Goal: Information Seeking & Learning: Learn about a topic

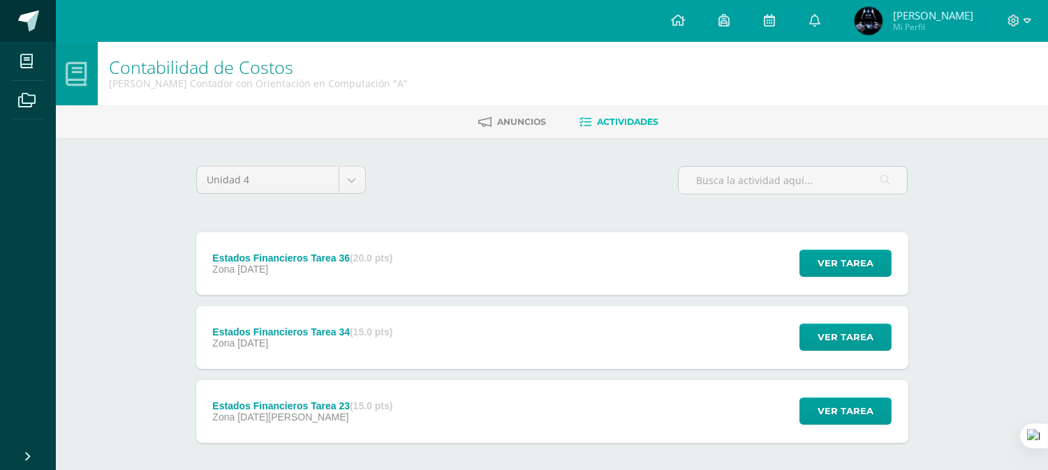
click at [12, 23] on link at bounding box center [28, 21] width 56 height 42
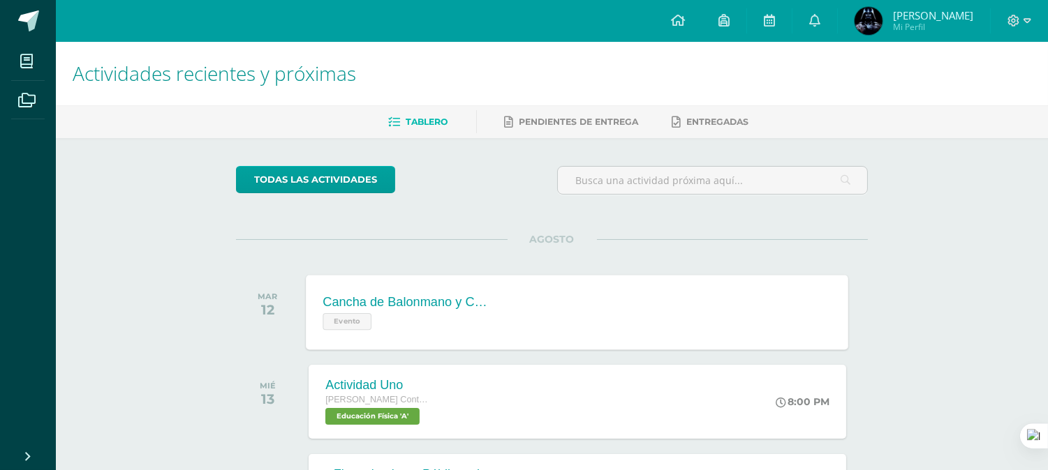
click at [526, 309] on div "Cancha de Balonmano y Contenido Evento Cancha de Balonmano y Contenido Evento C…" at bounding box center [577, 312] width 542 height 75
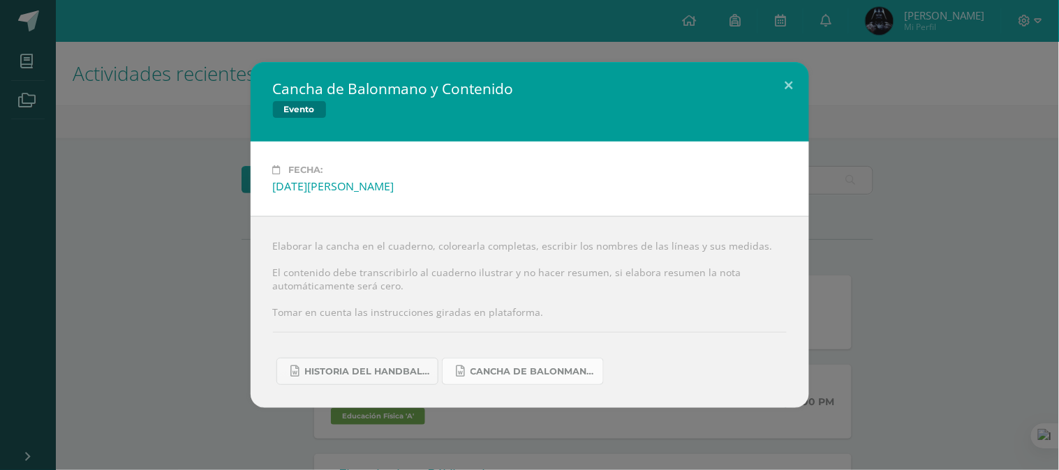
click at [538, 362] on link "Cancha de Balonmano.docx" at bounding box center [523, 371] width 162 height 27
click at [394, 367] on span "Historia del handball.docx" at bounding box center [368, 371] width 126 height 11
click at [235, 141] on div "Cancha de Balonmano y Contenido Evento Fecha: [DATE][PERSON_NAME] Elaborar la c…" at bounding box center [530, 235] width 1048 height 346
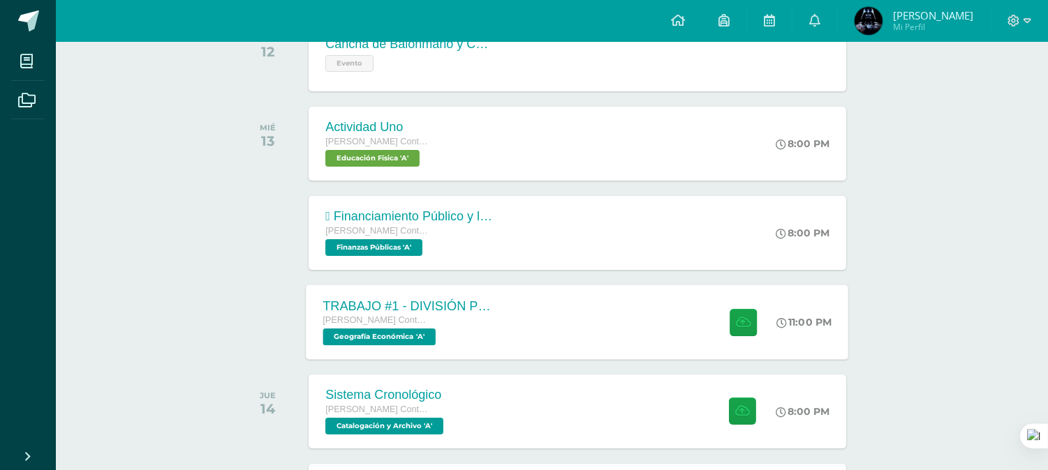
scroll to position [387, 0]
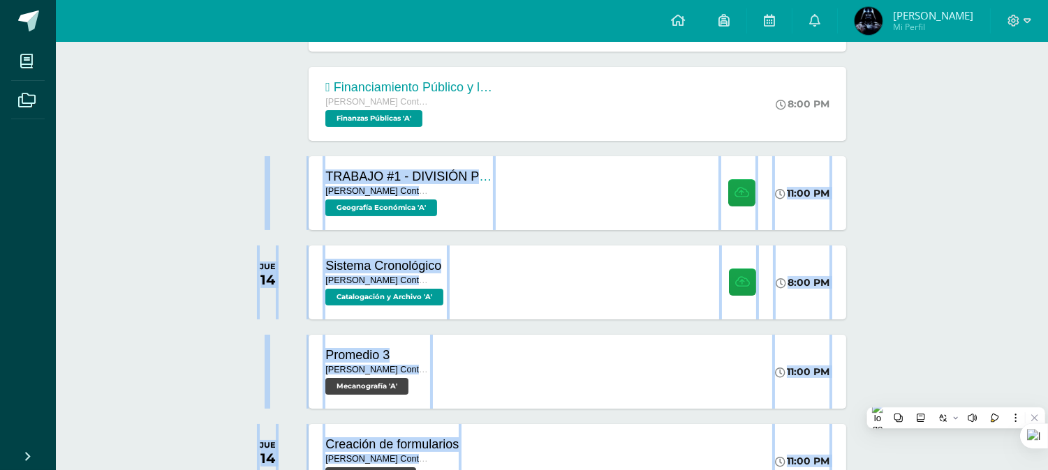
scroll to position [419, 0]
